Goal: Obtain resource: Download file/media

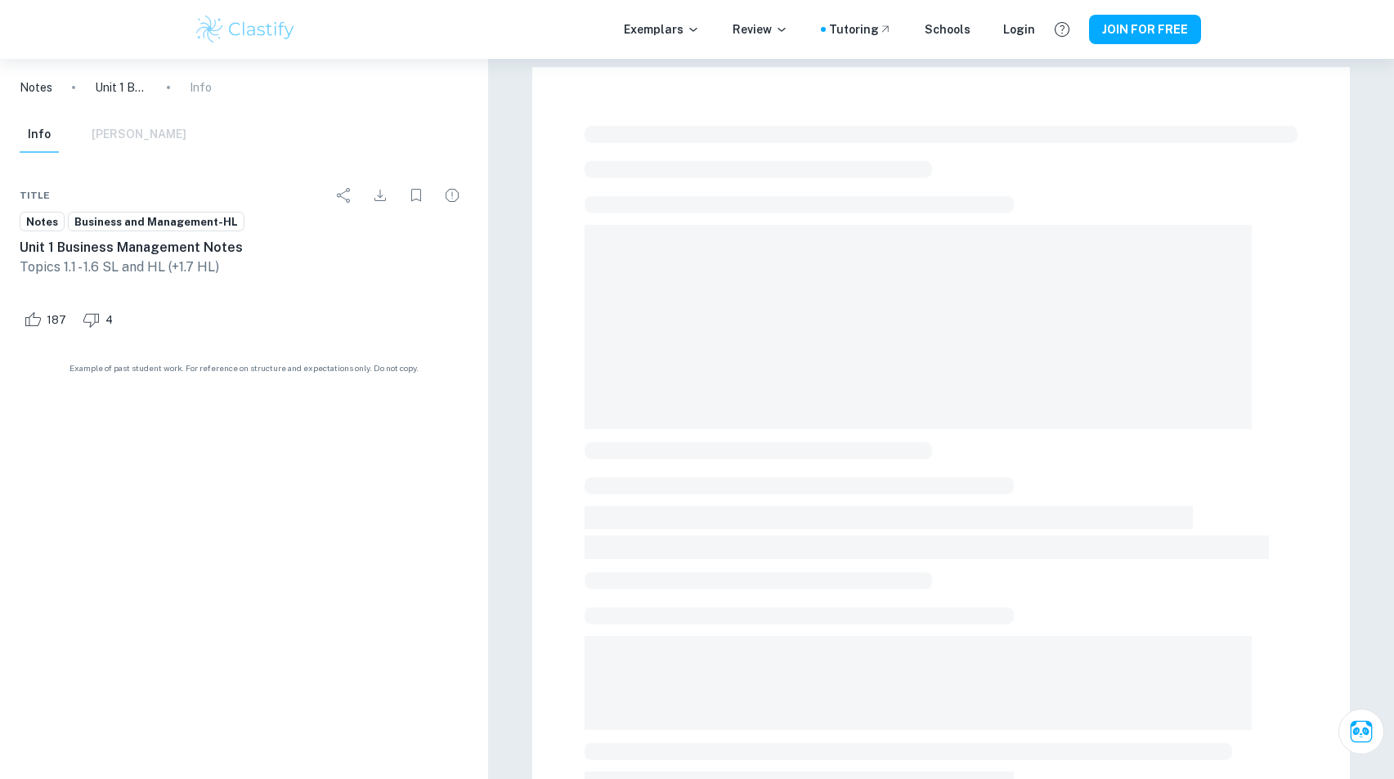
drag, startPoint x: 354, startPoint y: 683, endPoint x: 367, endPoint y: 739, distance: 57.1
click at [357, 698] on div "Notes Unit 1 Business Management Notes Info Info [PERSON_NAME] Title Notes Busi…" at bounding box center [244, 419] width 488 height 721
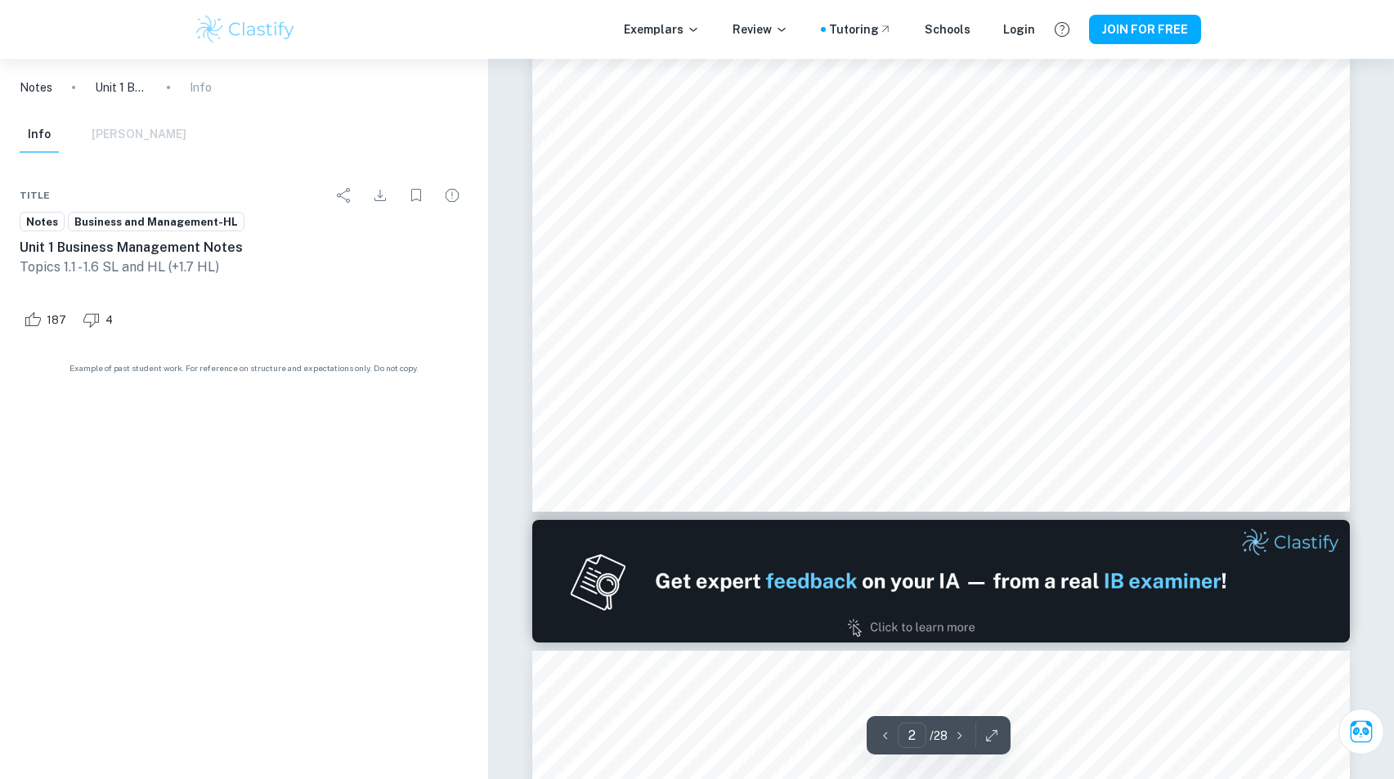
type input "1"
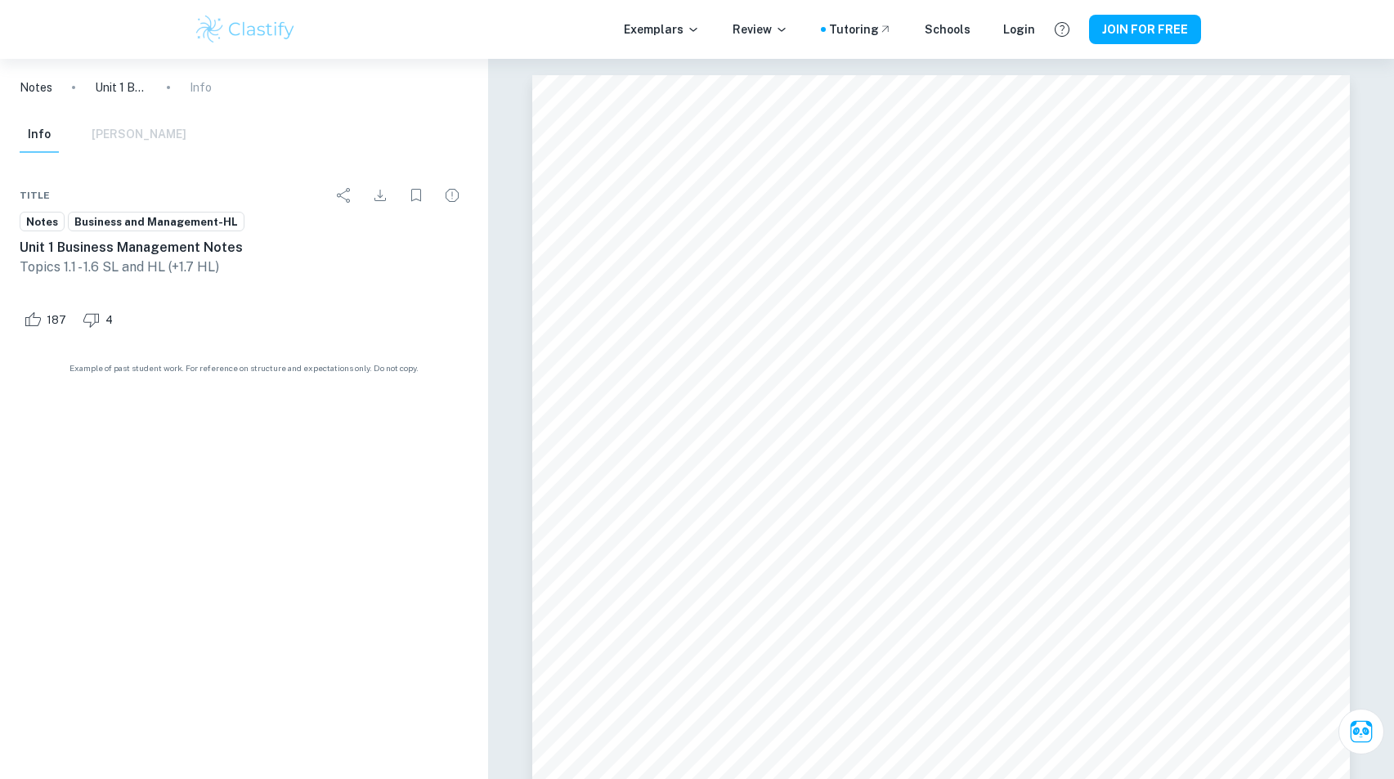
click at [44, 143] on button "Info" at bounding box center [39, 135] width 39 height 36
click at [52, 280] on ul at bounding box center [244, 283] width 449 height 13
click at [64, 272] on p "Topics 1.1 - 1.6 SL and HL (+1.7 HL)" at bounding box center [244, 268] width 449 height 20
click at [386, 196] on icon "Download" at bounding box center [380, 196] width 20 height 20
